Goal: Transaction & Acquisition: Purchase product/service

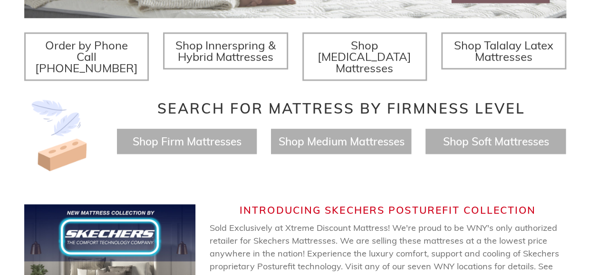
scroll to position [350, 0]
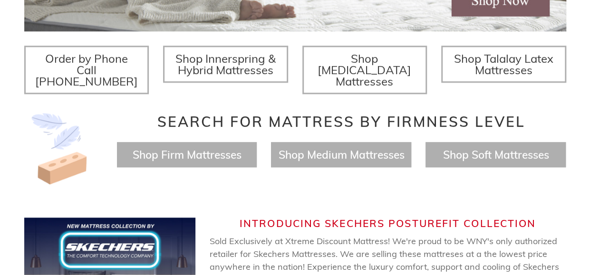
click at [485, 63] on span "Shop Talalay Latex Mattresses" at bounding box center [503, 64] width 99 height 26
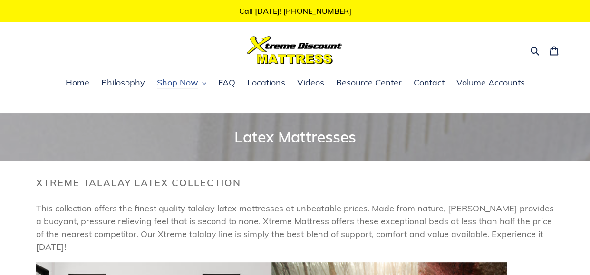
click at [160, 83] on span "Shop Now" at bounding box center [177, 82] width 41 height 11
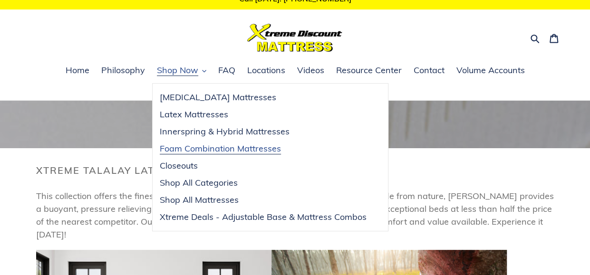
scroll to position [48, 0]
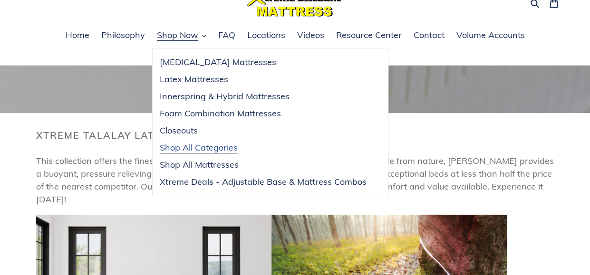
click at [192, 148] on span "Shop All Categories" at bounding box center [199, 147] width 78 height 11
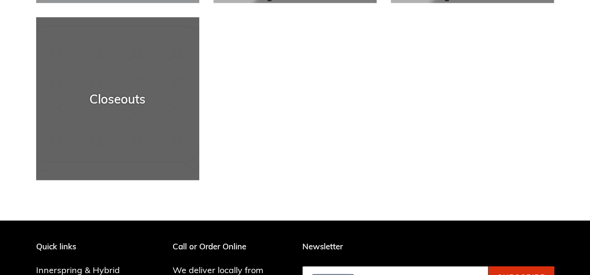
scroll to position [571, 0]
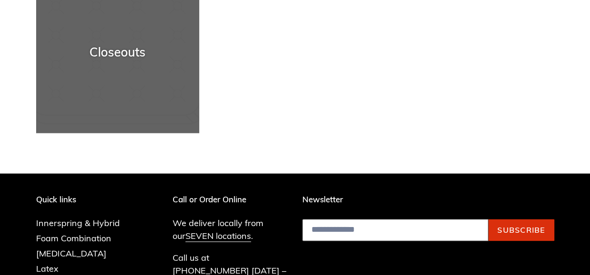
click at [107, 133] on div "Closeouts" at bounding box center [117, 133] width 163 height 0
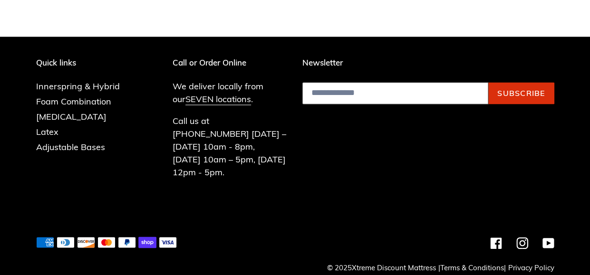
scroll to position [709, 0]
